Goal: Download file/media

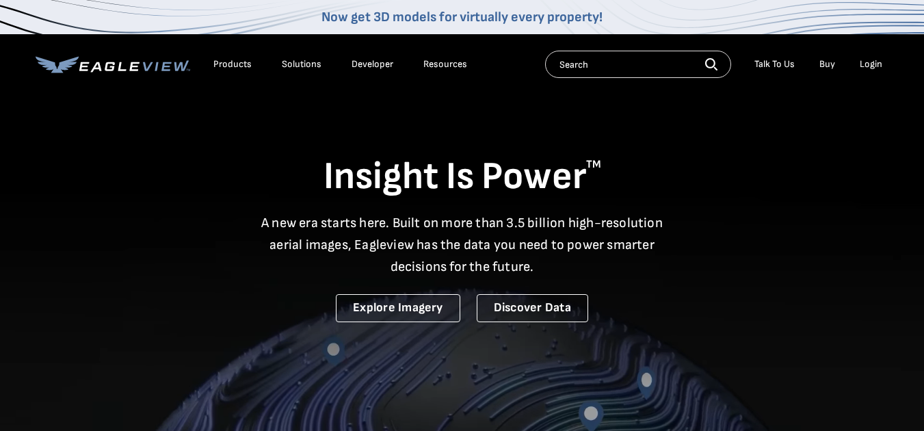
click at [878, 64] on div "Login" at bounding box center [870, 64] width 23 height 12
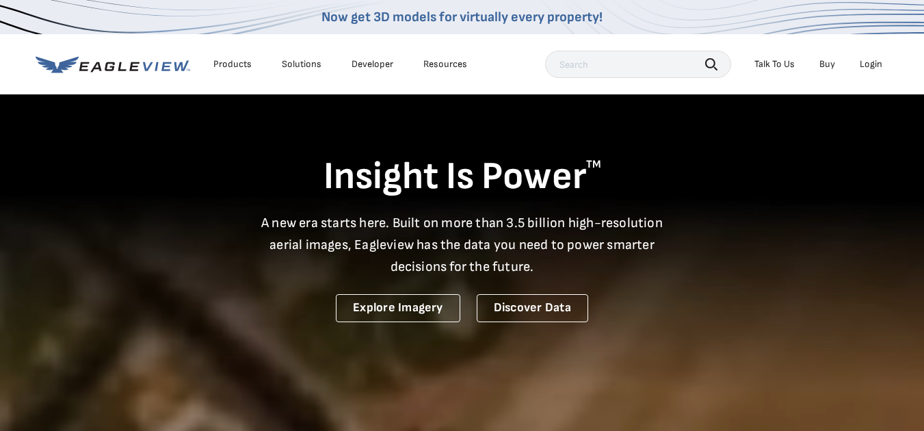
click at [870, 65] on div "Login" at bounding box center [870, 64] width 23 height 12
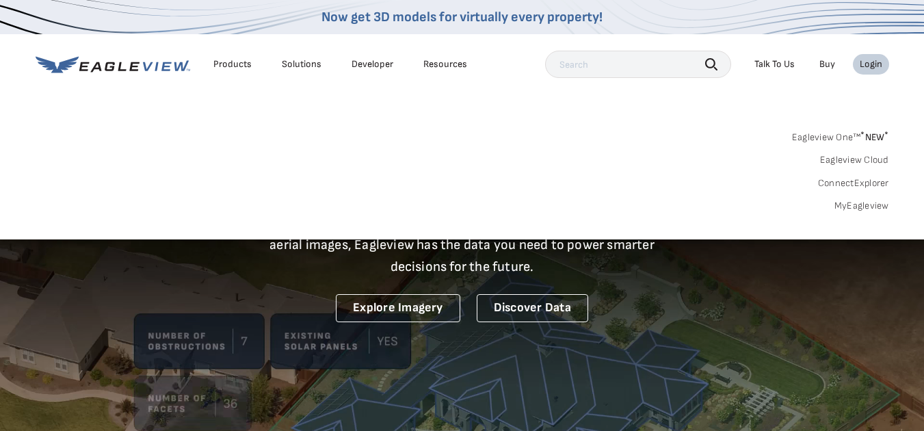
click at [852, 207] on link "MyEagleview" at bounding box center [861, 206] width 55 height 12
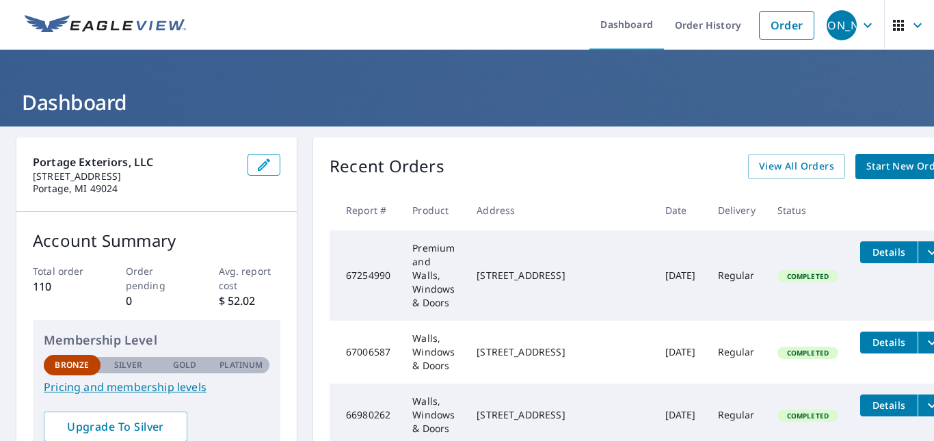
click at [917, 241] on button "filesDropdownBtn-67254990" at bounding box center [931, 252] width 28 height 22
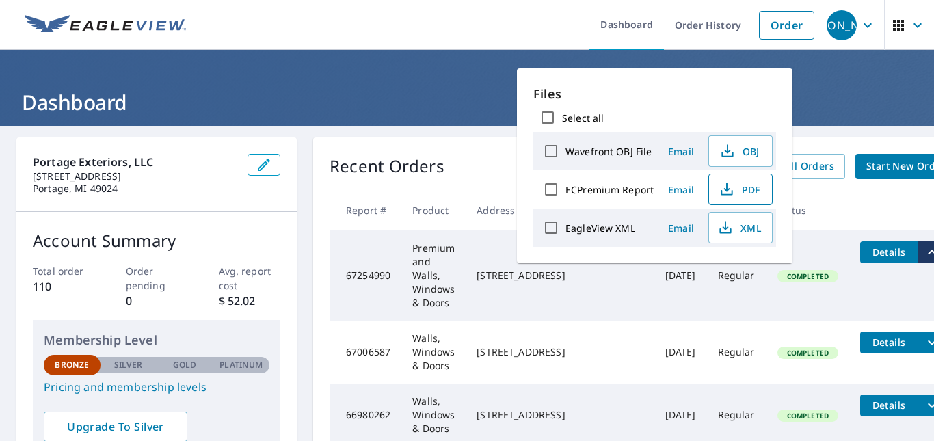
click at [740, 189] on span "PDF" at bounding box center [739, 189] width 44 height 16
